Goal: Transaction & Acquisition: Purchase product/service

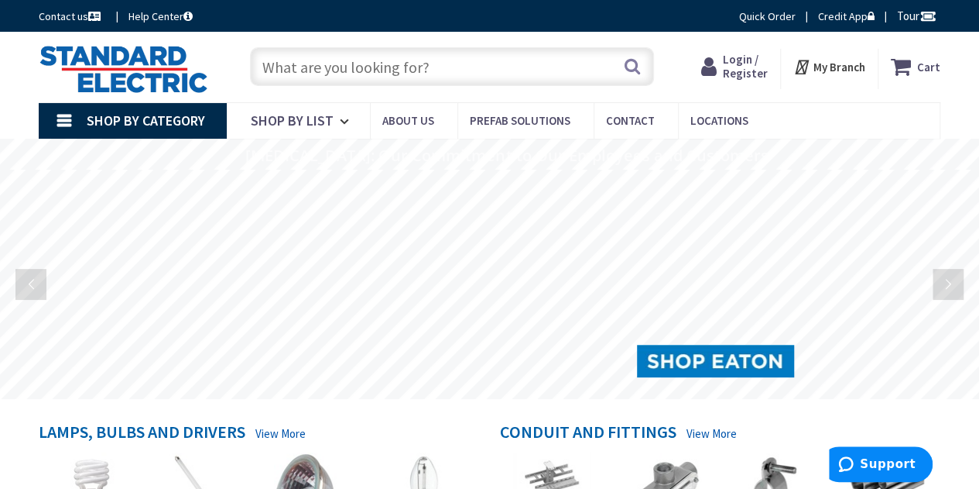
click at [67, 120] on link "Shop By Category" at bounding box center [133, 121] width 188 height 36
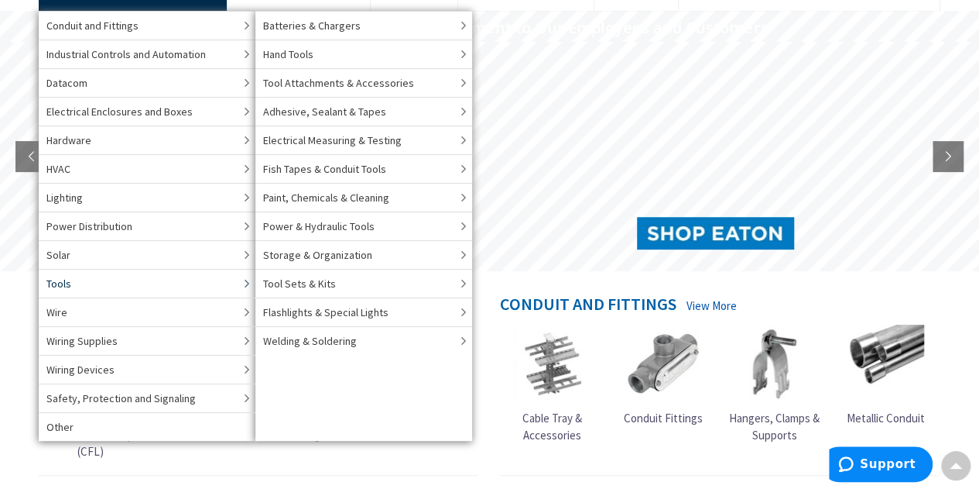
scroll to position [131, 0]
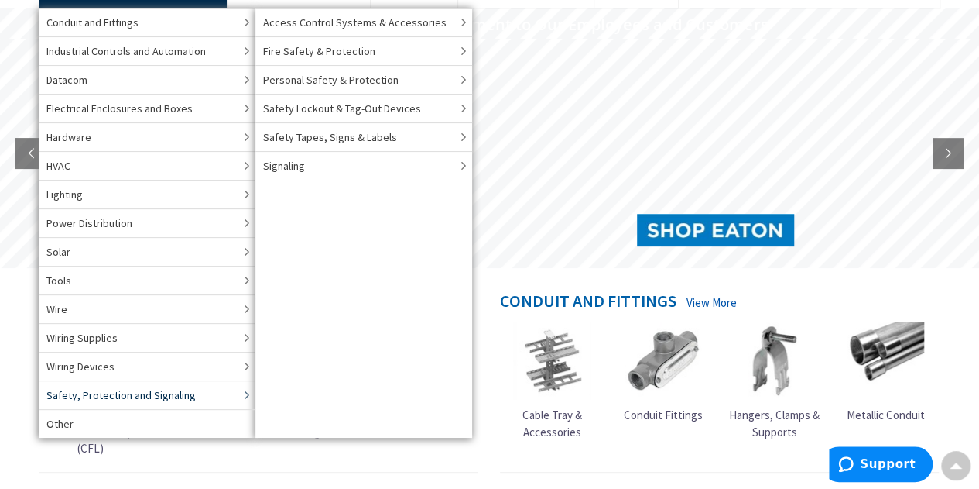
click at [121, 392] on span "Safety, Protection and Signaling" at bounding box center [120, 394] width 149 height 15
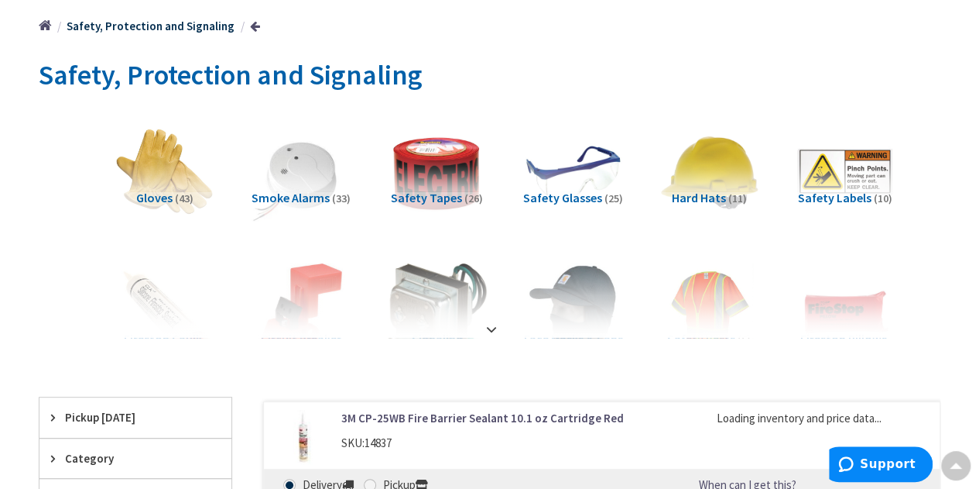
scroll to position [177, 0]
click at [489, 324] on strong at bounding box center [491, 328] width 19 height 17
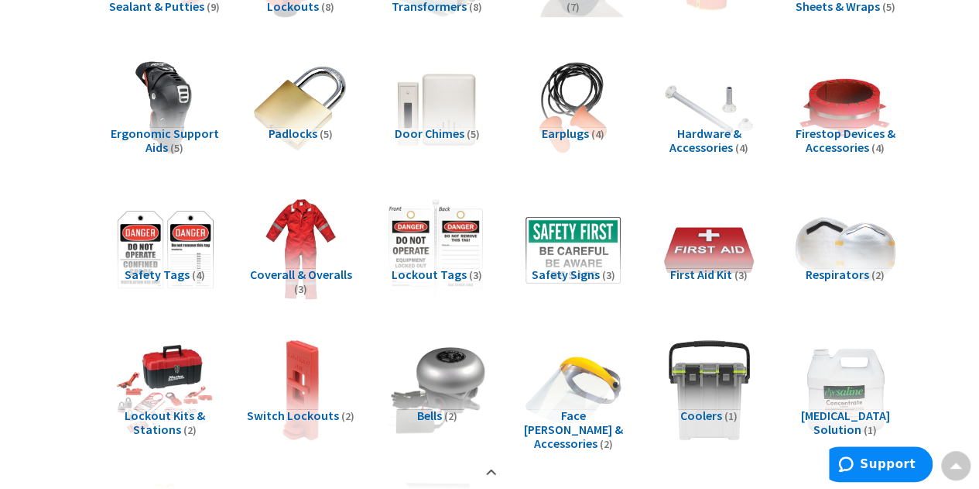
scroll to position [458, 0]
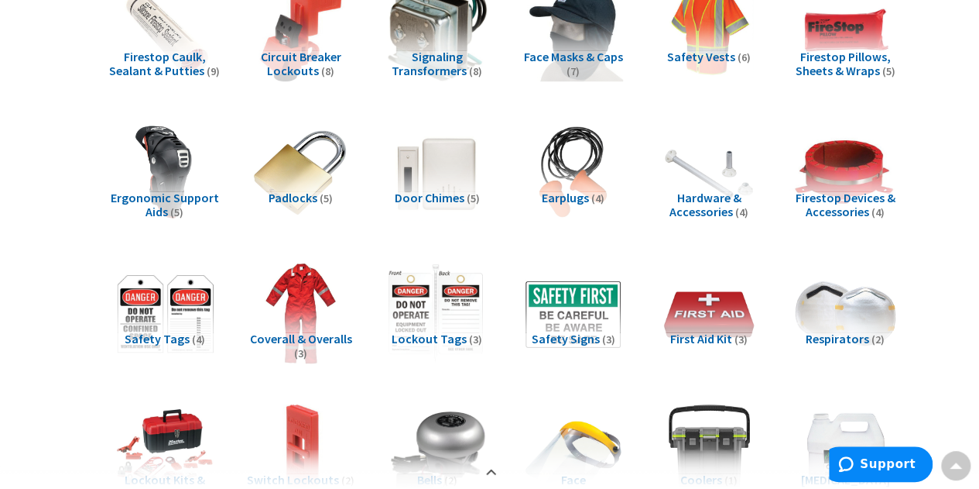
click at [862, 146] on img at bounding box center [845, 172] width 110 height 110
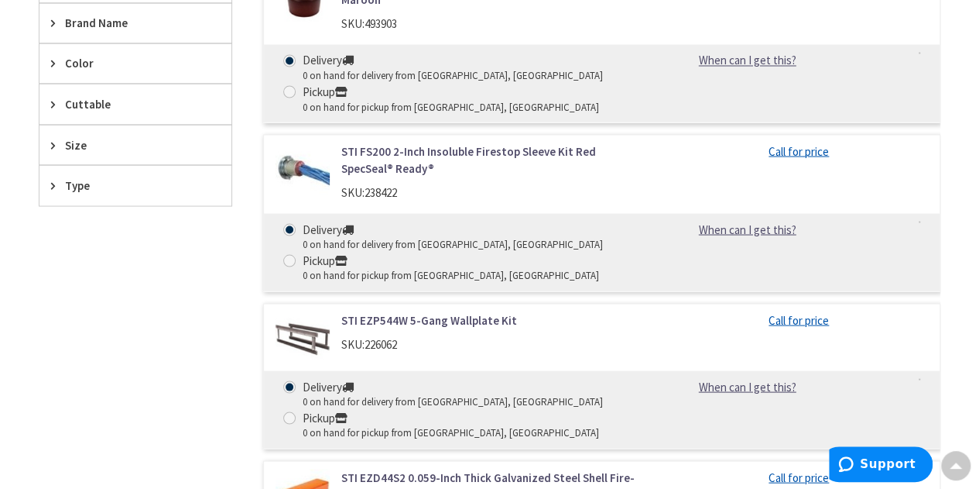
scroll to position [1356, 0]
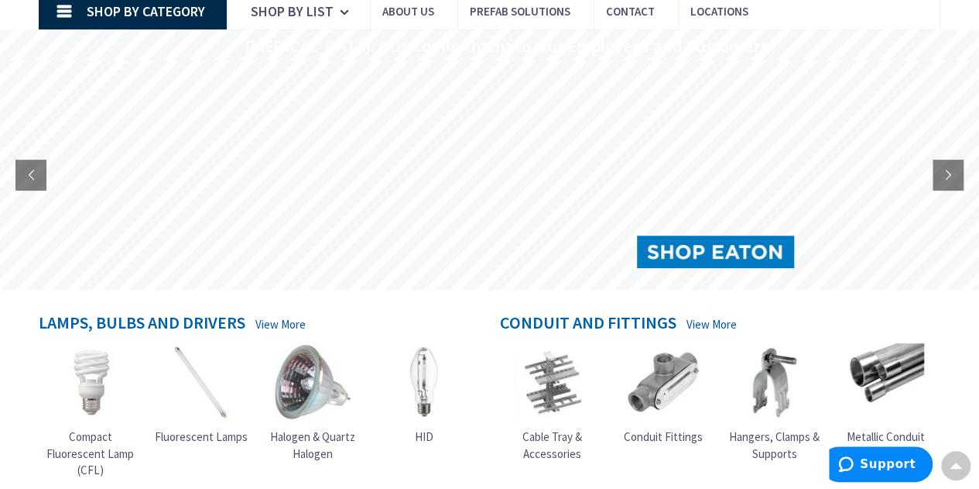
scroll to position [99, 0]
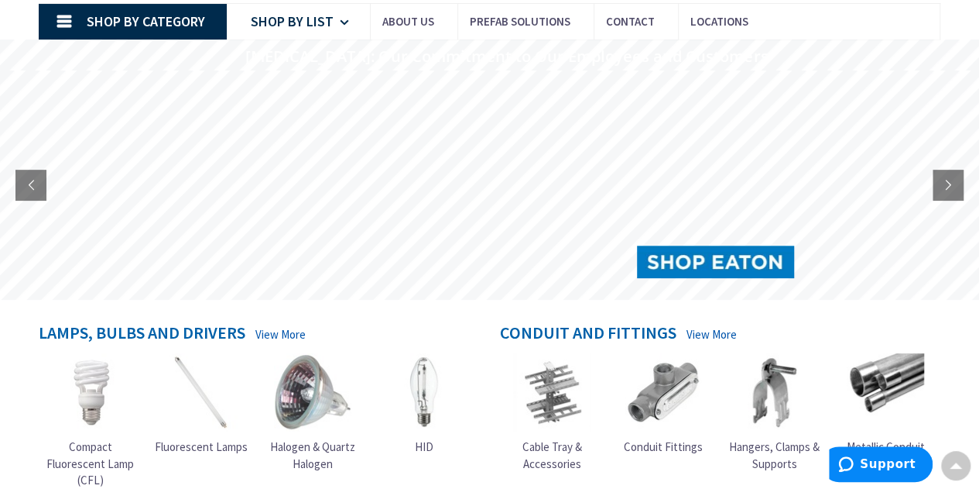
click at [283, 22] on span "Shop By List" at bounding box center [292, 21] width 83 height 18
click at [68, 15] on link "Shop By Category" at bounding box center [133, 22] width 188 height 36
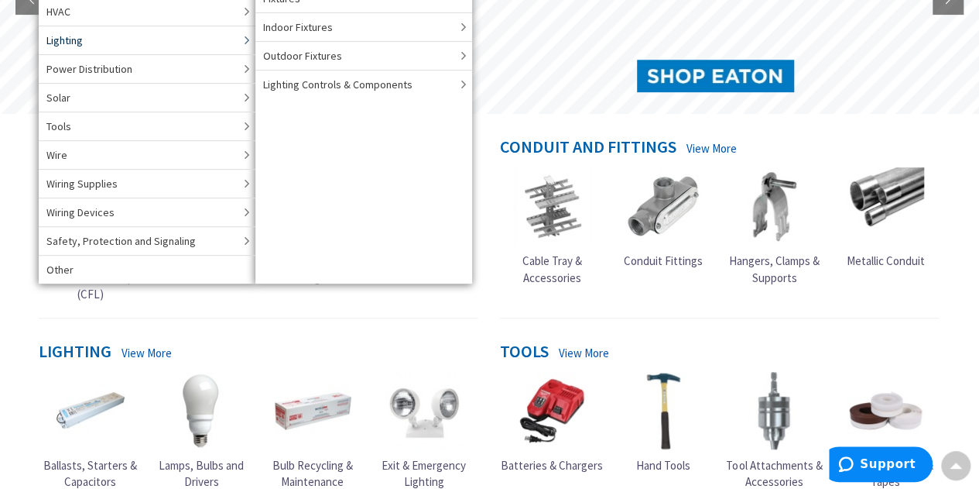
scroll to position [286, 0]
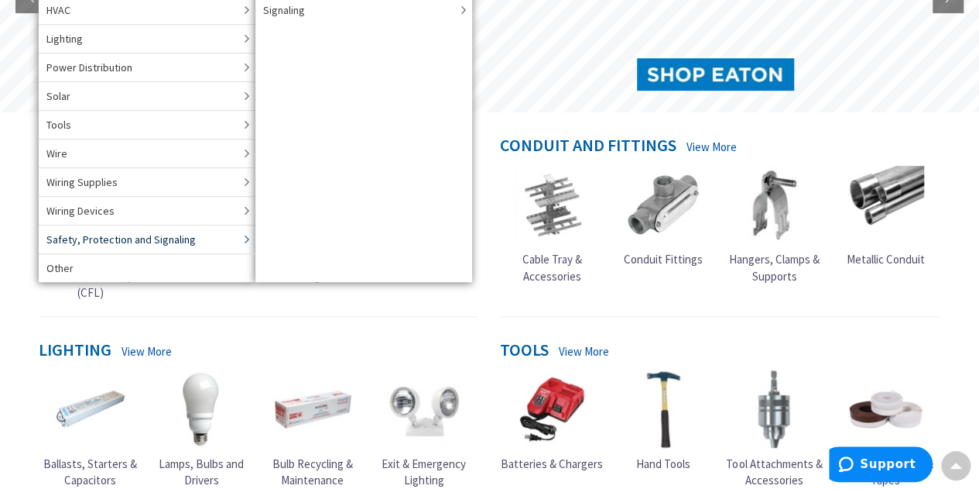
click at [129, 231] on span "Safety, Protection and Signaling" at bounding box center [120, 238] width 149 height 15
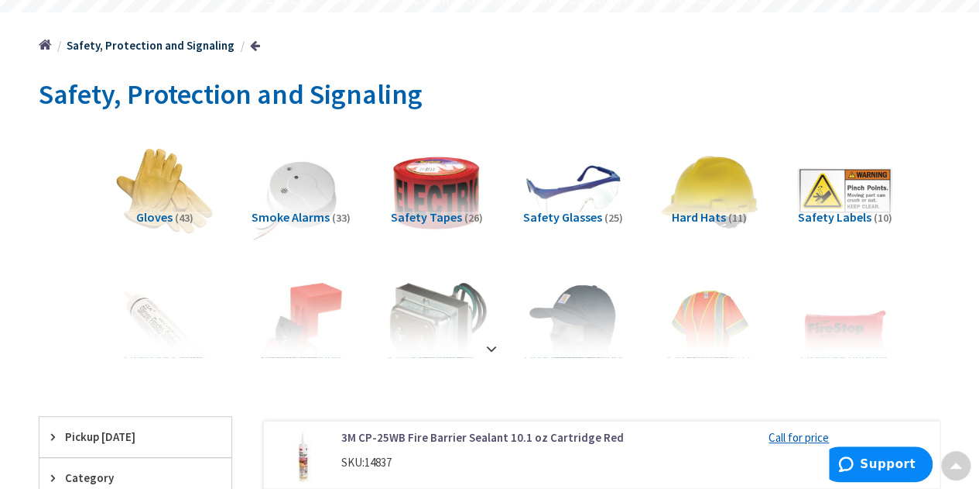
scroll to position [167, 0]
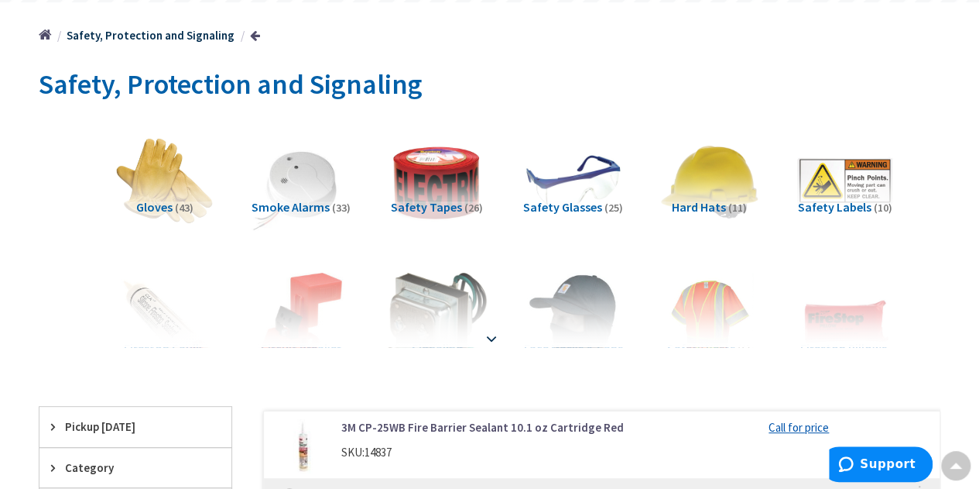
click at [500, 338] on strong at bounding box center [491, 338] width 19 height 17
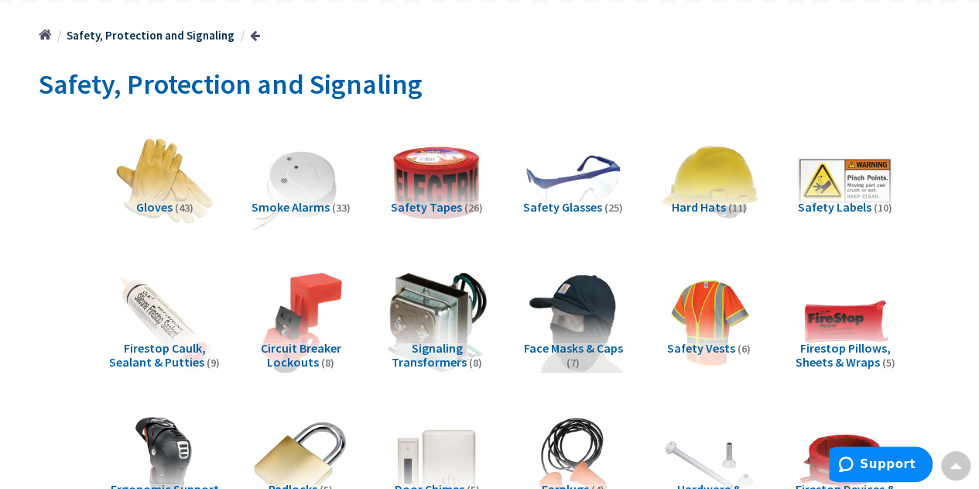
click at [168, 322] on img at bounding box center [165, 322] width 110 height 110
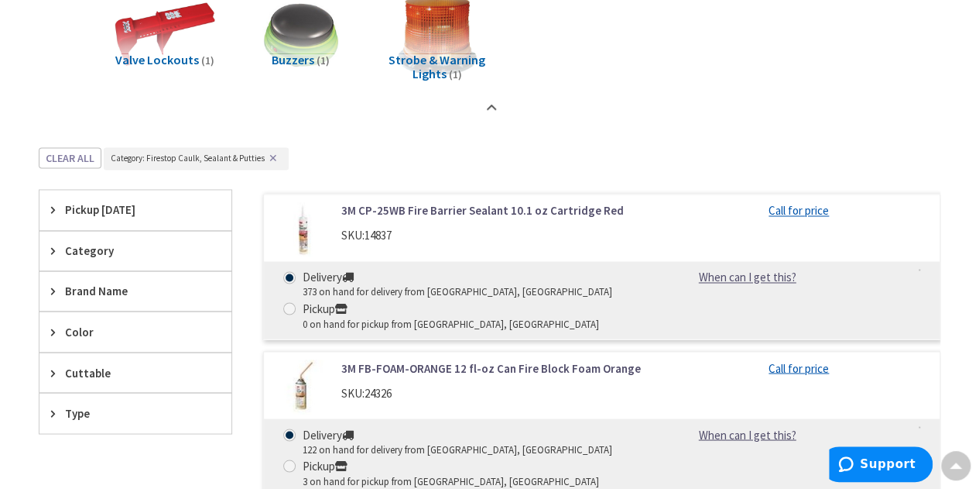
scroll to position [1089, 0]
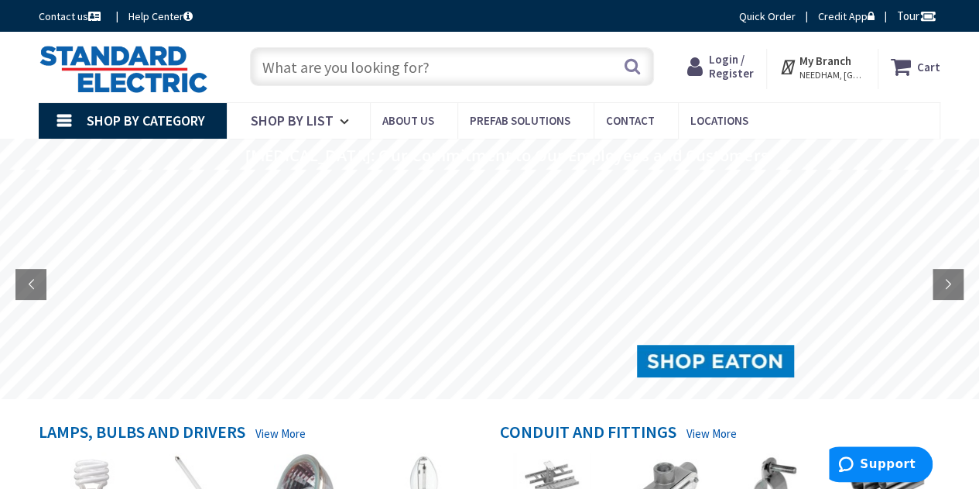
click at [56, 112] on link "Shop By Category" at bounding box center [133, 121] width 188 height 36
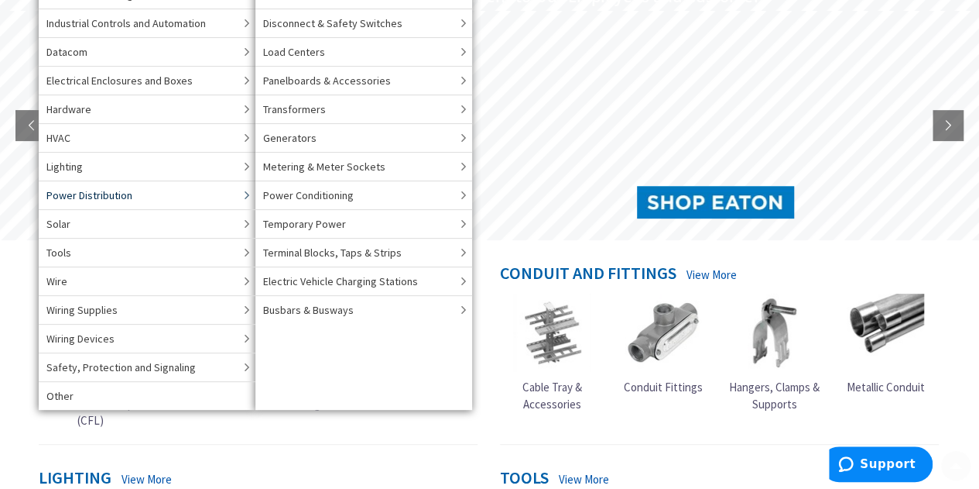
scroll to position [168, 0]
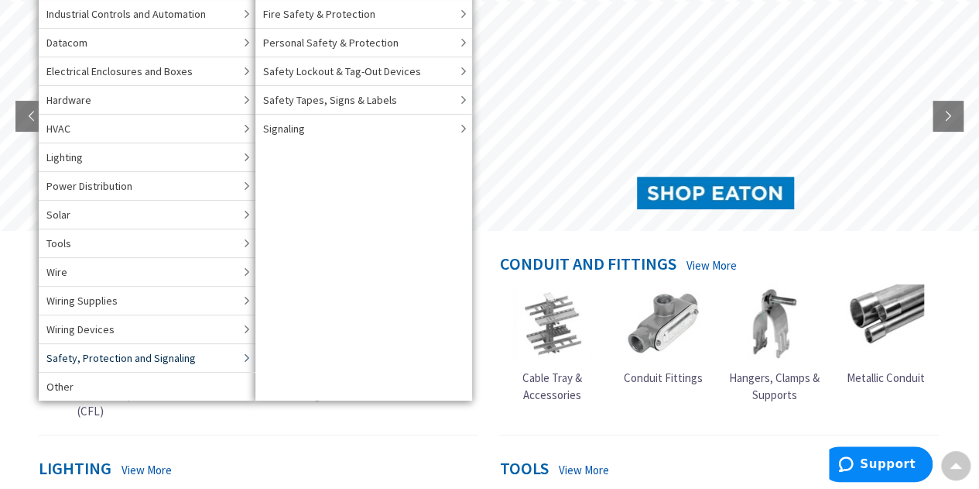
click at [105, 350] on span "Safety, Protection and Signaling" at bounding box center [120, 357] width 149 height 15
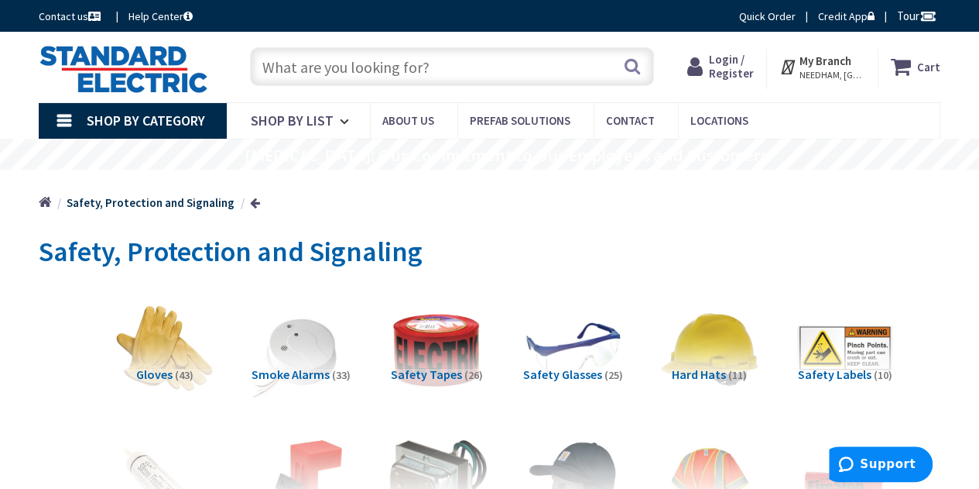
click at [353, 368] on h5 "Smoke Alarms (33)" at bounding box center [300, 375] width 111 height 14
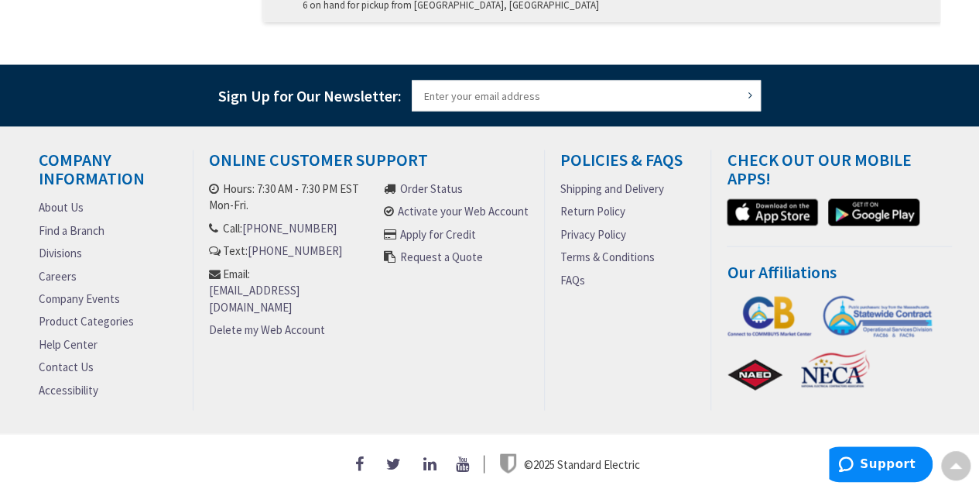
scroll to position [1443, 0]
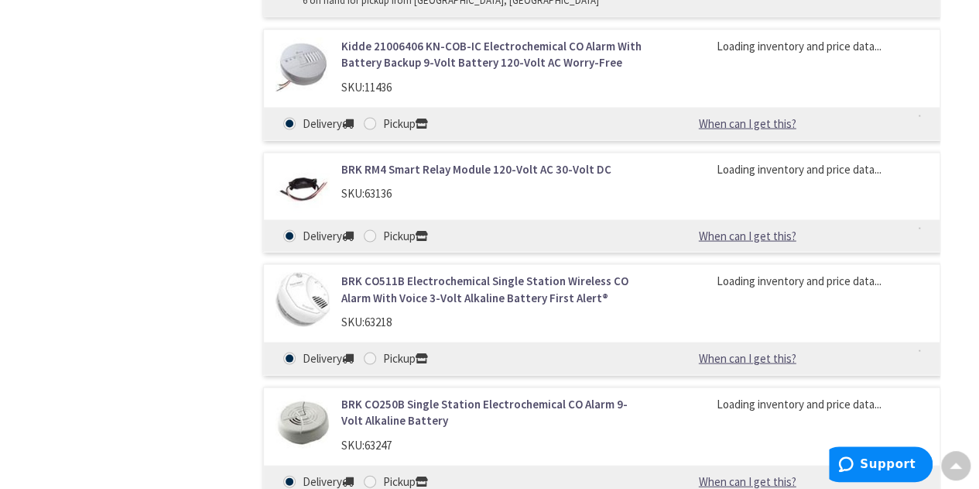
click at [533, 230] on div "Delivery Pickup" at bounding box center [465, 235] width 386 height 17
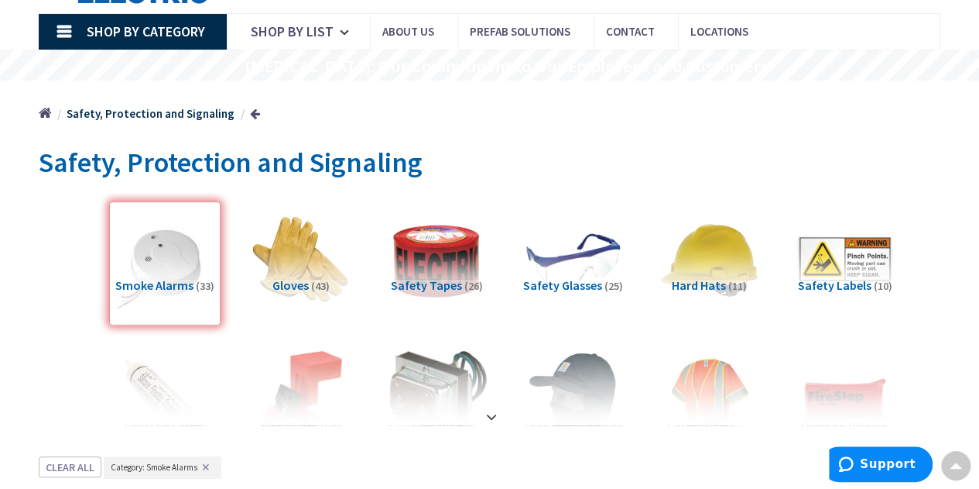
scroll to position [154, 0]
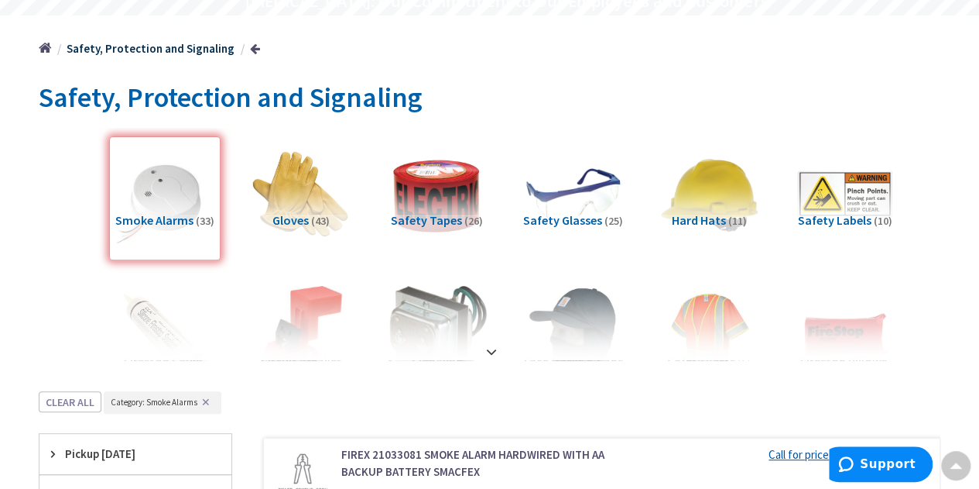
click at [201, 405] on button "✕" at bounding box center [205, 401] width 17 height 11
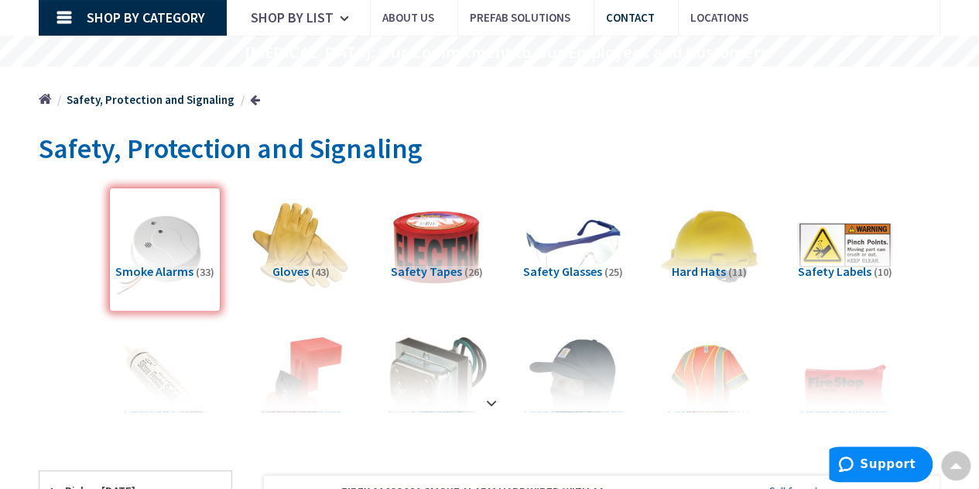
scroll to position [94, 0]
